Goal: Information Seeking & Learning: Check status

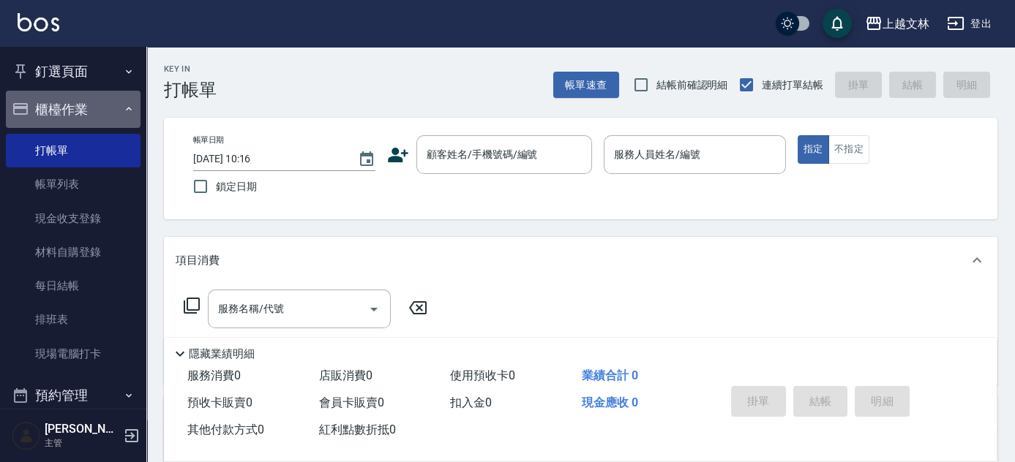
click at [97, 114] on button "櫃檯作業" at bounding box center [73, 110] width 135 height 38
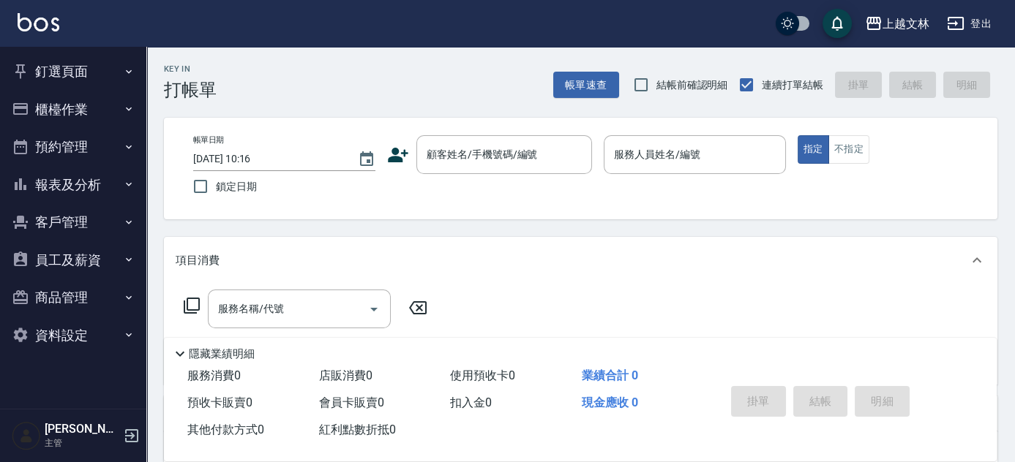
click at [129, 200] on button "報表及分析" at bounding box center [73, 185] width 135 height 38
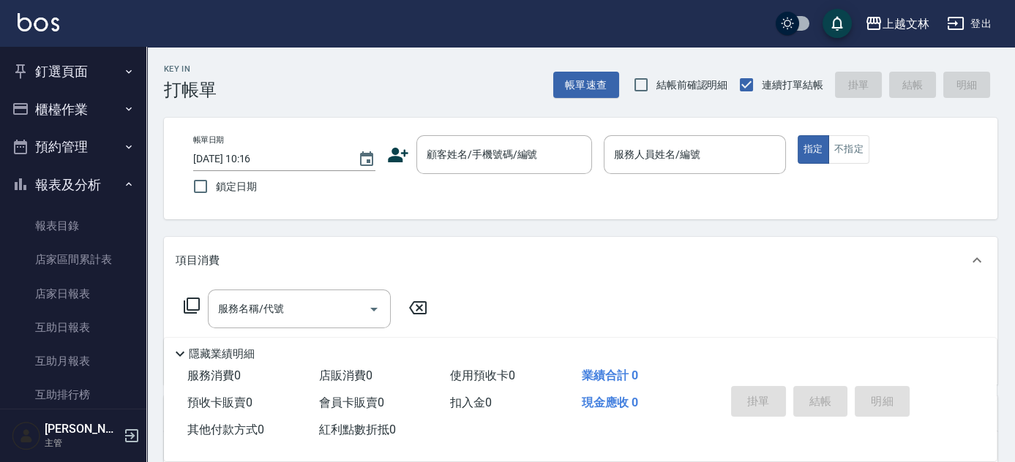
scroll to position [317, 0]
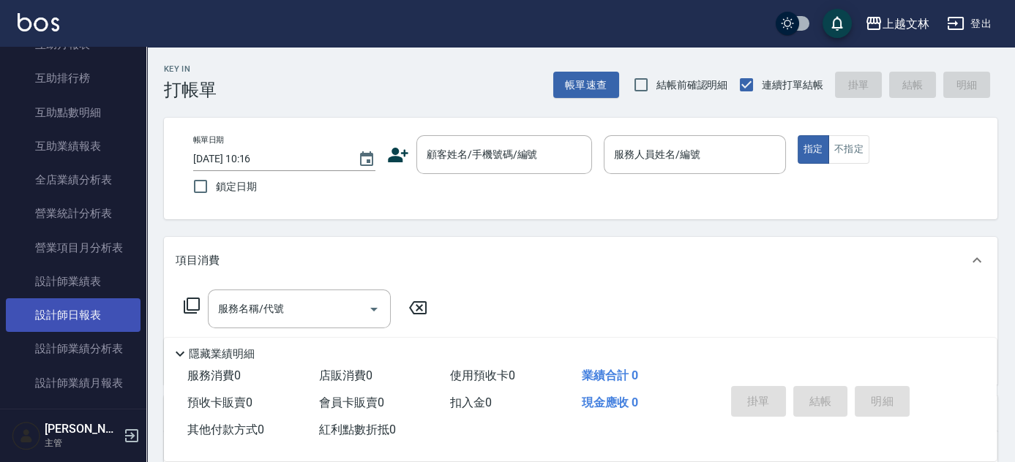
click at [126, 322] on link "設計師日報表" at bounding box center [73, 315] width 135 height 34
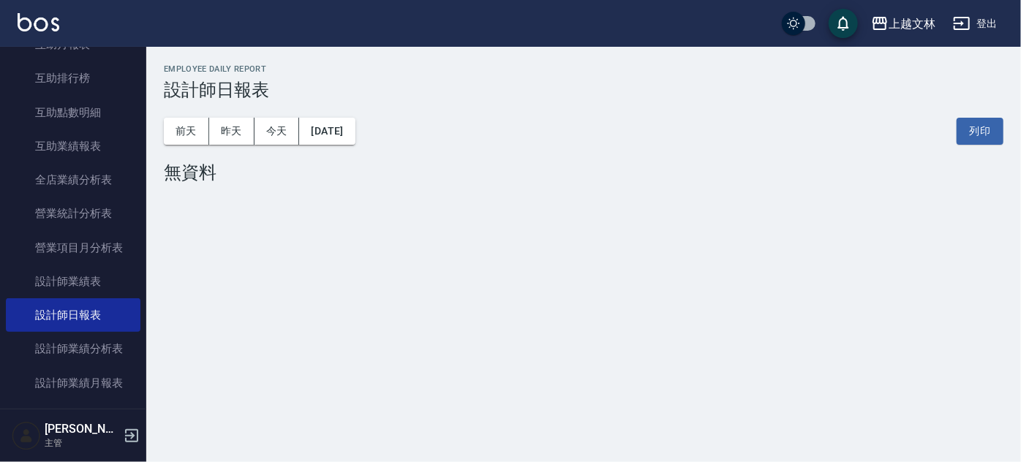
click at [1014, 329] on div "上越文林 [DATE] 設計師日報表 列印時間： [DATE][PHONE_NUMBER]:06 Employee Daily Report 設計師日報表 […" at bounding box center [510, 231] width 1021 height 462
click at [230, 138] on button "昨天" at bounding box center [231, 131] width 45 height 27
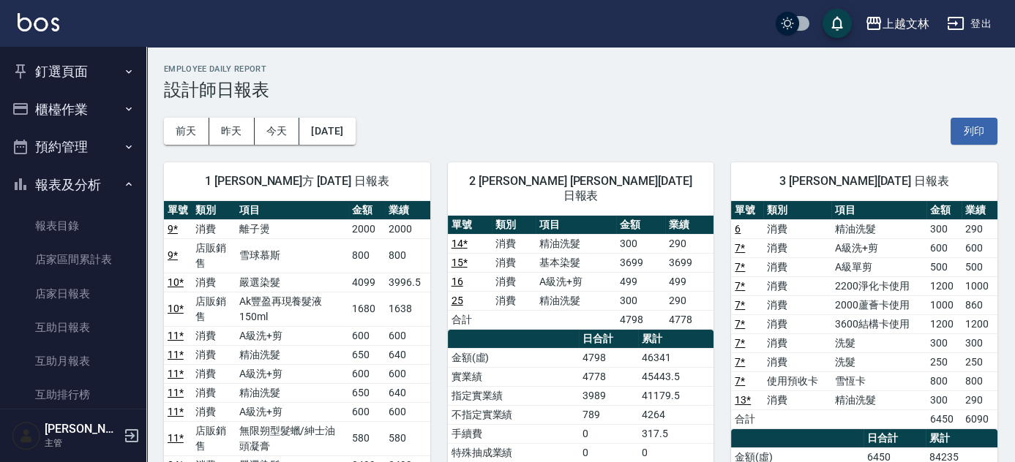
click at [110, 164] on button "預約管理" at bounding box center [73, 147] width 135 height 38
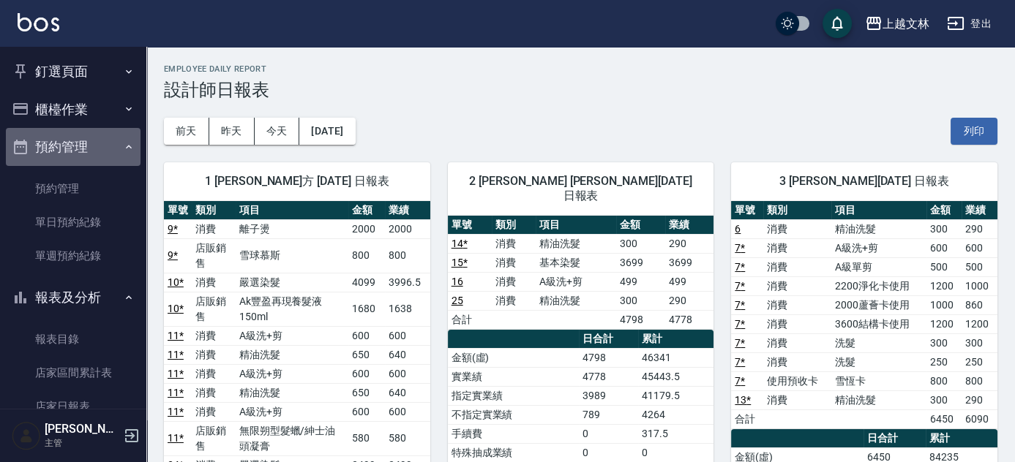
click at [125, 143] on icon "button" at bounding box center [129, 147] width 12 height 12
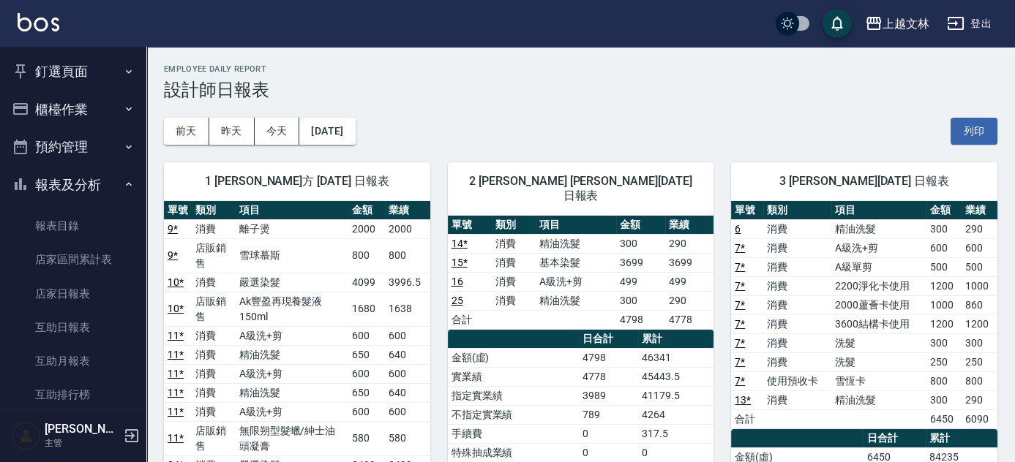
click at [121, 192] on button "報表及分析" at bounding box center [73, 185] width 135 height 38
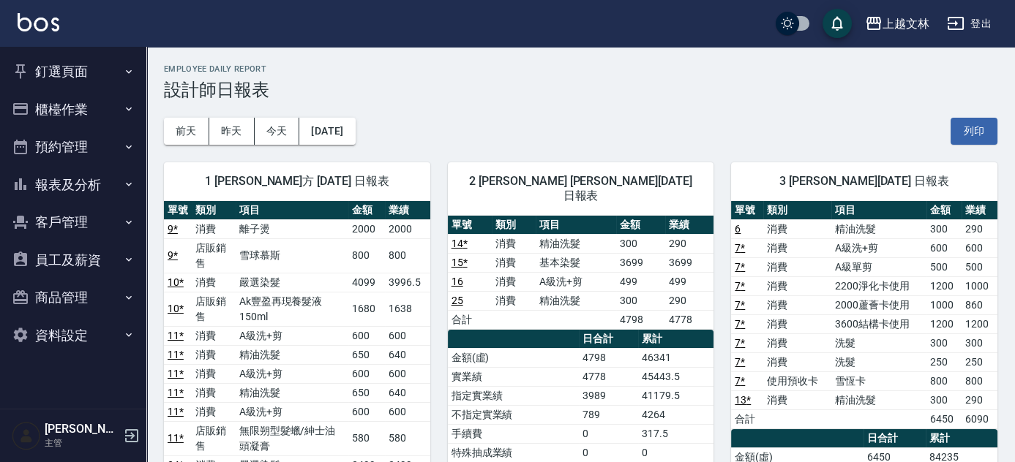
click at [117, 257] on button "員工及薪資" at bounding box center [73, 260] width 135 height 38
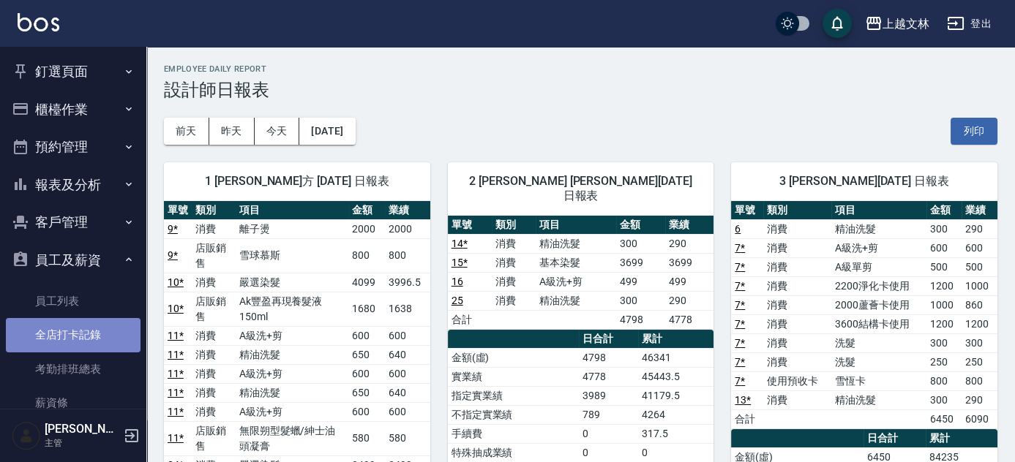
click at [112, 336] on link "全店打卡記錄" at bounding box center [73, 335] width 135 height 34
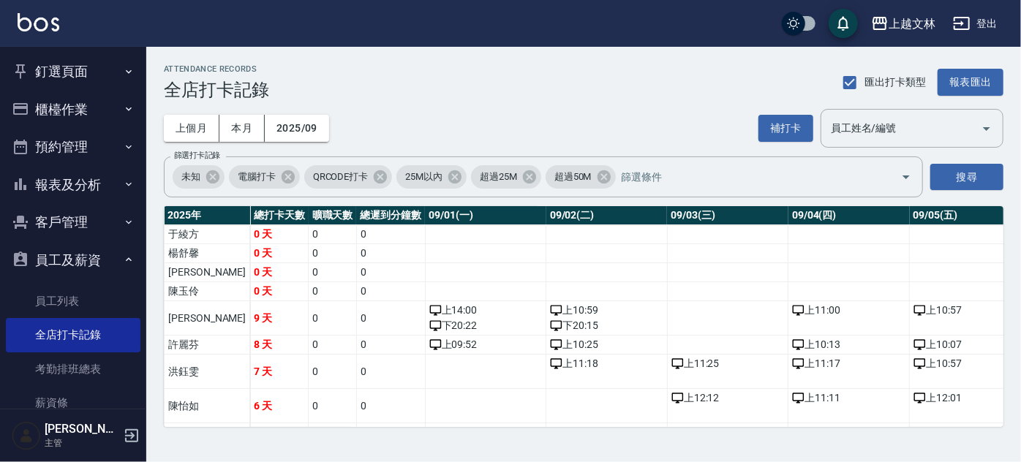
click at [1014, 309] on div "ATTENDANCE RECORDS 全店打卡記錄 匯出打卡類型 報表匯出 上個月 本月 2025/09 補打卡 員工姓名/編號 員工姓名/編號 篩選打卡記錄…" at bounding box center [583, 246] width 875 height 398
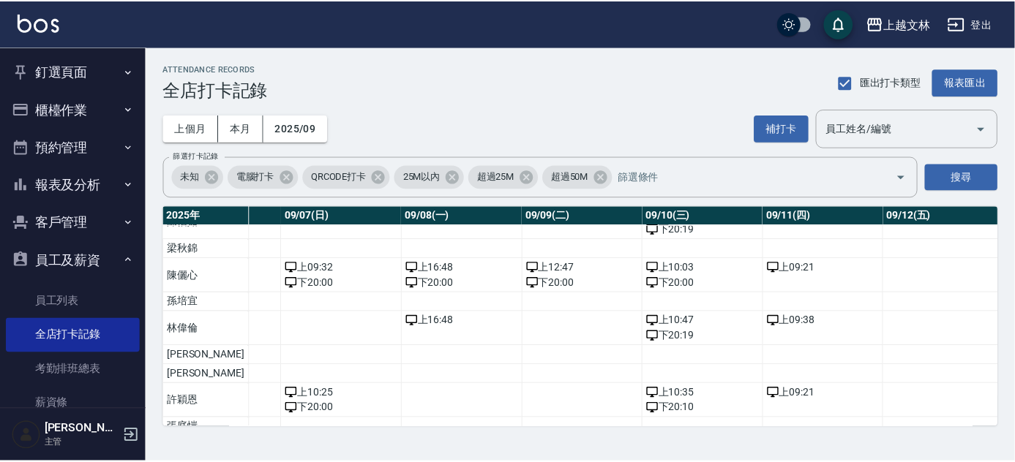
scroll to position [184, 882]
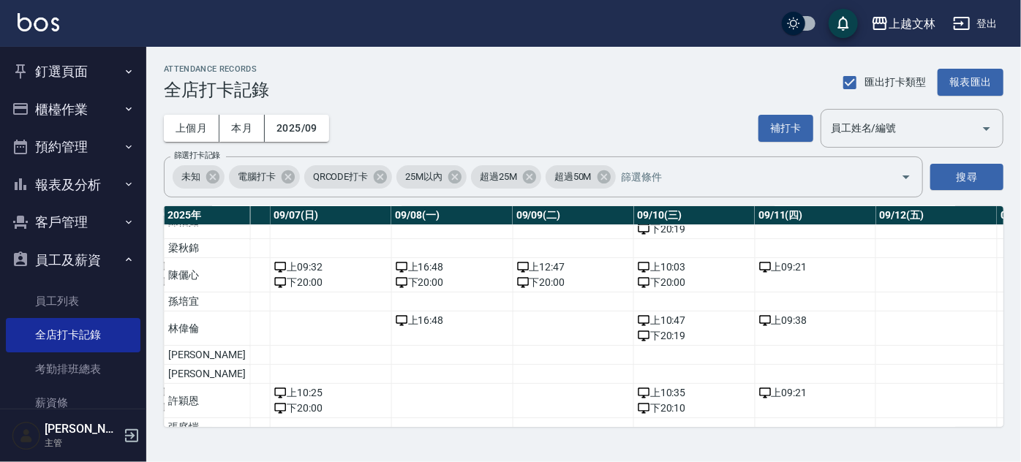
click at [115, 260] on button "員工及薪資" at bounding box center [73, 260] width 135 height 38
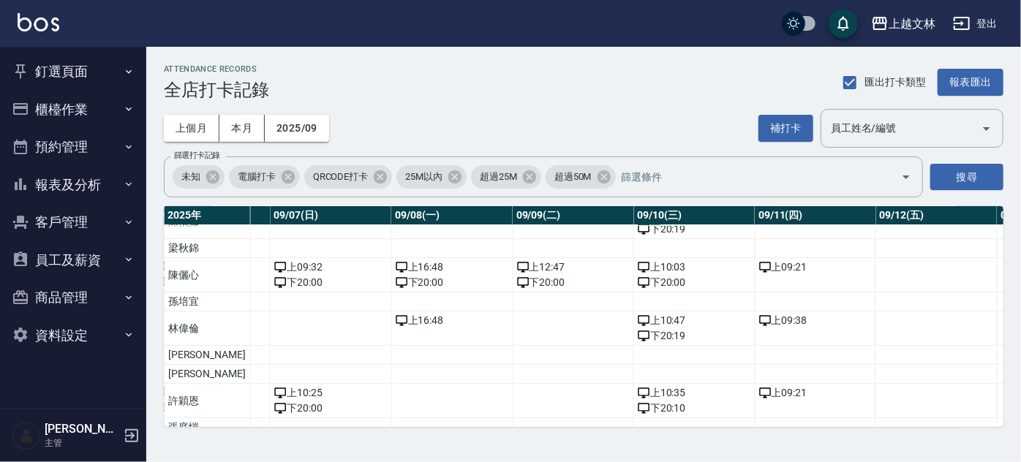
click at [97, 104] on button "櫃檯作業" at bounding box center [73, 110] width 135 height 38
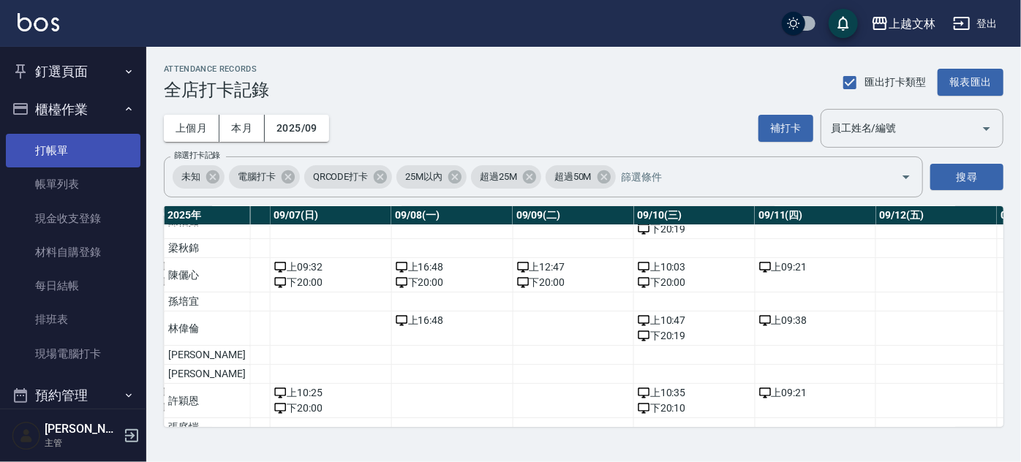
click at [100, 136] on link "打帳單" at bounding box center [73, 151] width 135 height 34
